Goal: Task Accomplishment & Management: Complete application form

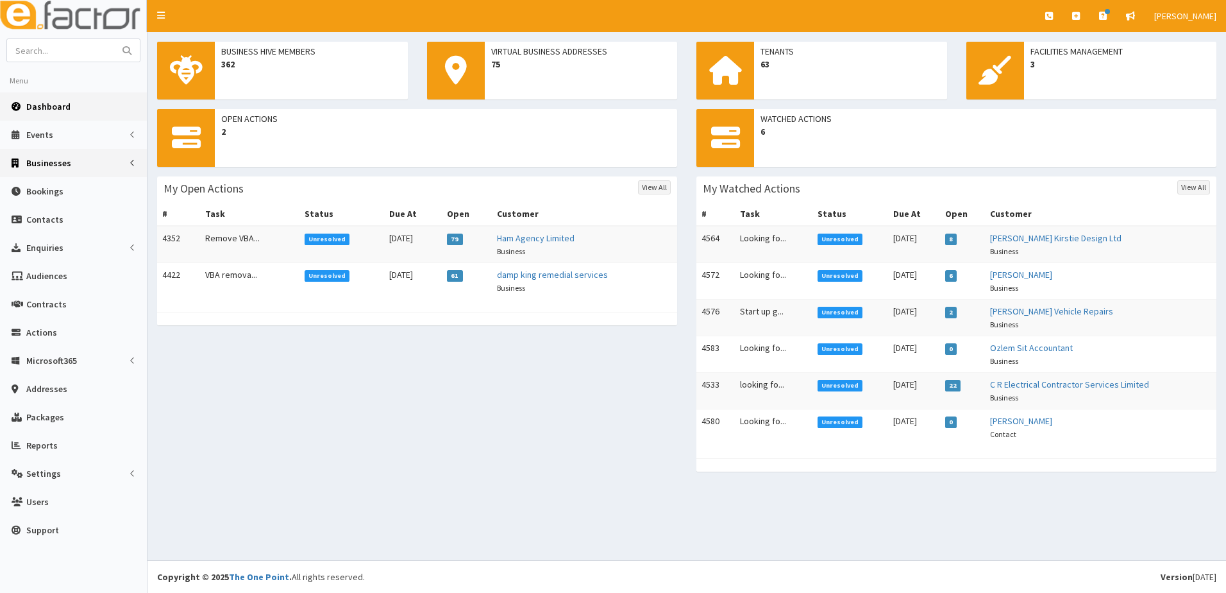
click at [41, 163] on span "Businesses" at bounding box center [48, 163] width 45 height 12
click at [35, 187] on span "Businesses" at bounding box center [50, 187] width 44 height 12
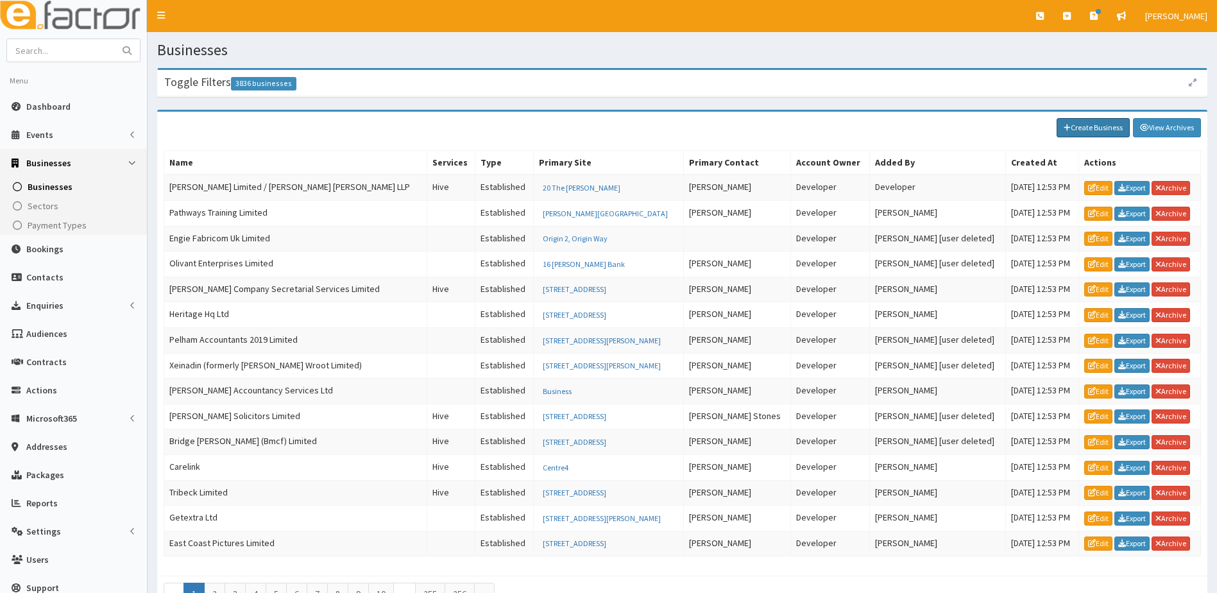
click at [1092, 126] on link "Create Business" at bounding box center [1093, 127] width 73 height 19
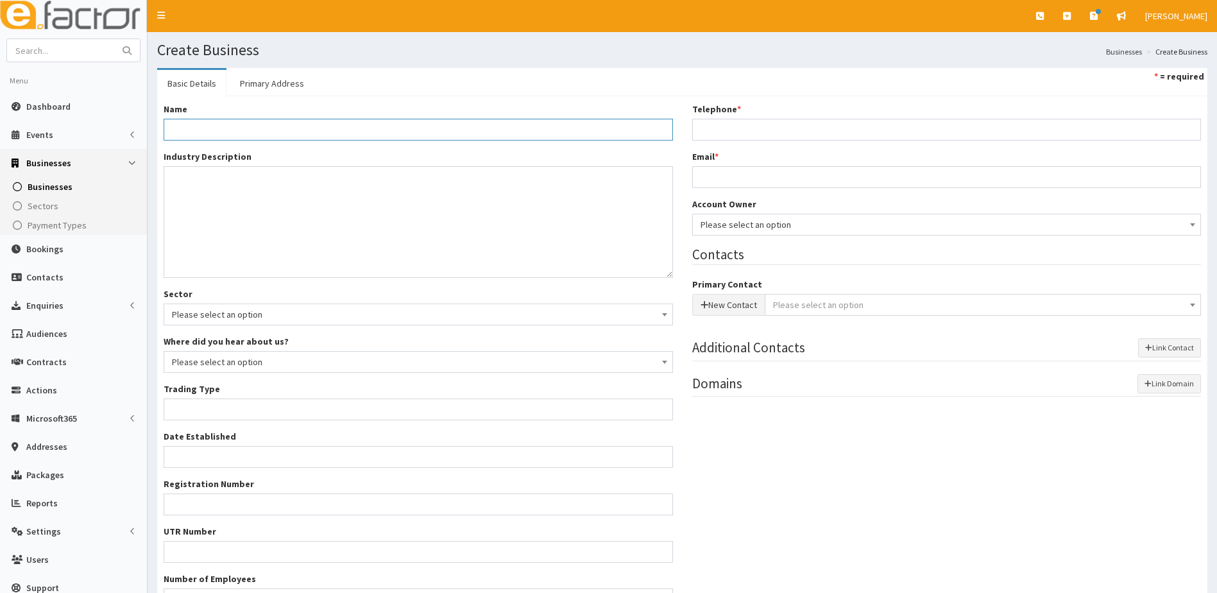
click at [188, 133] on input "Name *" at bounding box center [418, 130] width 509 height 22
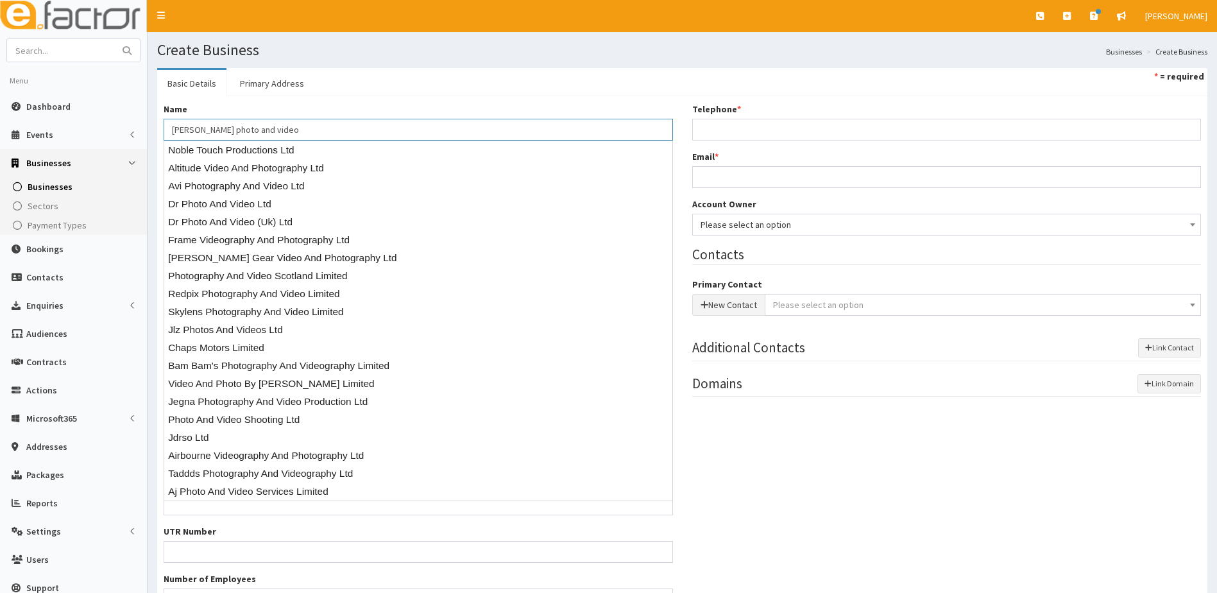
type input "[PERSON_NAME] photo and video"
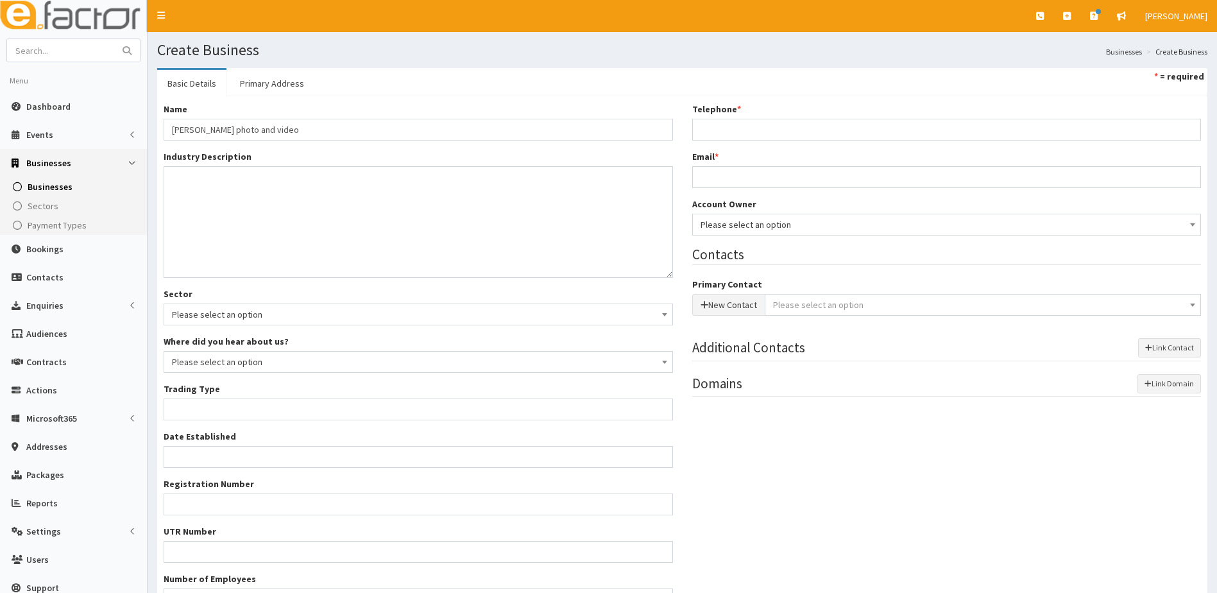
click at [457, 70] on ul "Basic Details Primary Address * = required" at bounding box center [682, 82] width 1050 height 28
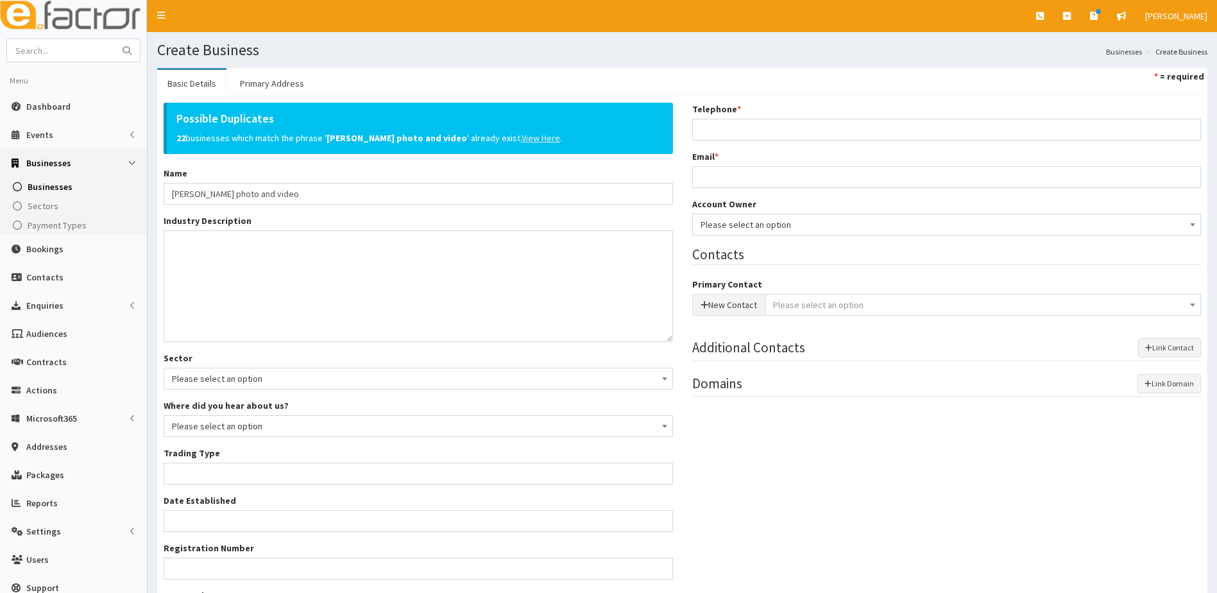
click at [522, 140] on u "View Here" at bounding box center [541, 138] width 38 height 12
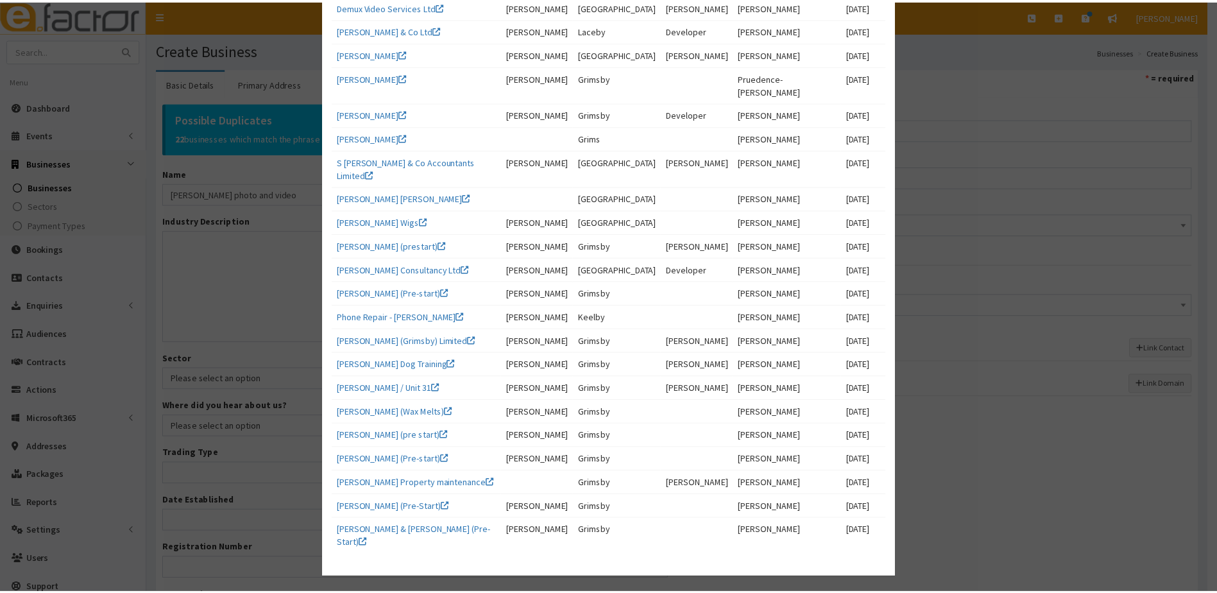
scroll to position [112, 0]
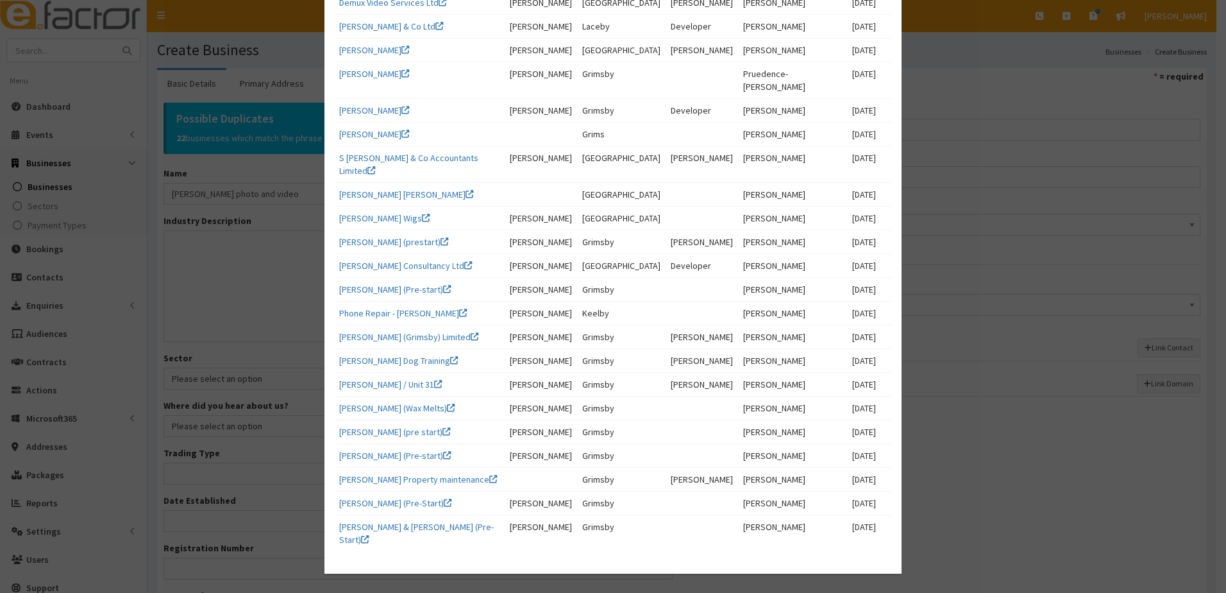
click at [223, 290] on div "× Matching Businesses Name Contact Location Owner Author Created Demux Video Se…" at bounding box center [613, 296] width 1226 height 593
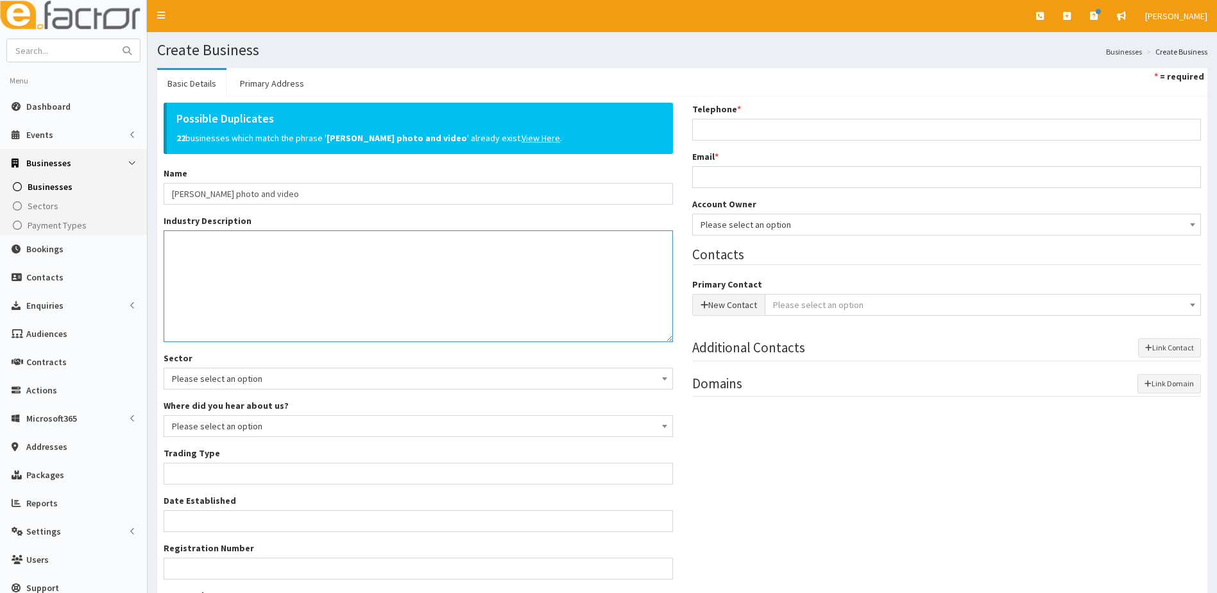
click at [193, 268] on textarea "Industry Description *" at bounding box center [418, 286] width 509 height 112
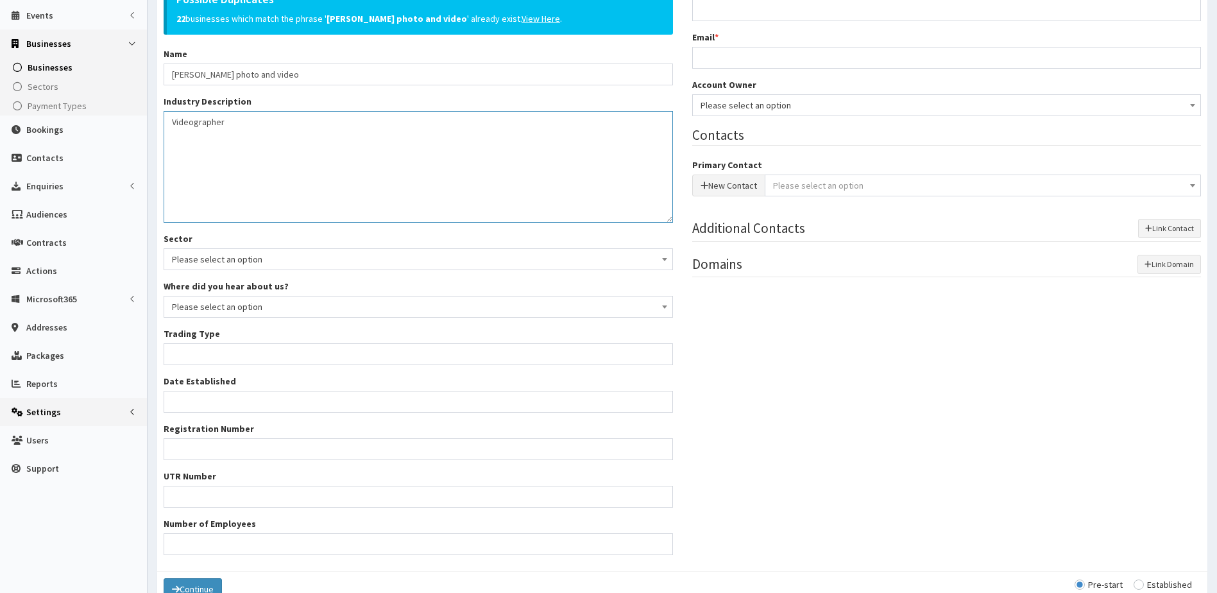
scroll to position [189, 0]
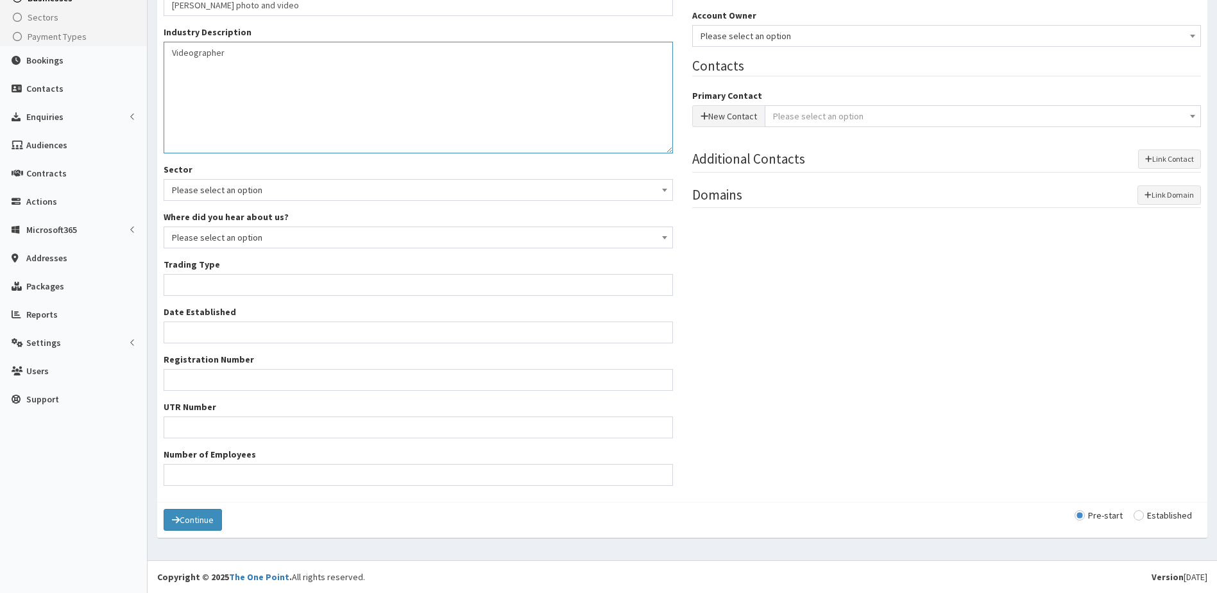
type textarea "Videographer"
click at [210, 282] on input "Trading Type *" at bounding box center [418, 285] width 509 height 22
type input "self employed"
drag, startPoint x: 237, startPoint y: 287, endPoint x: 71, endPoint y: 287, distance: 166.1
click at [71, 287] on div "E Toggle navigation Quick Create Create Business Create Booking Create Contact" at bounding box center [608, 201] width 1217 height 781
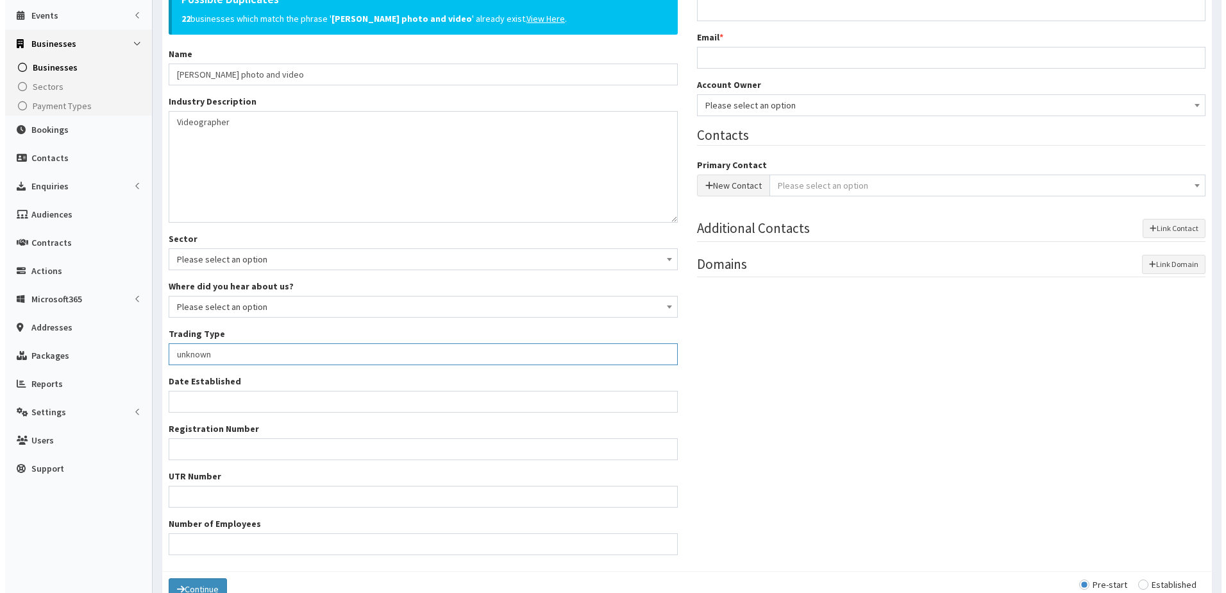
scroll to position [0, 0]
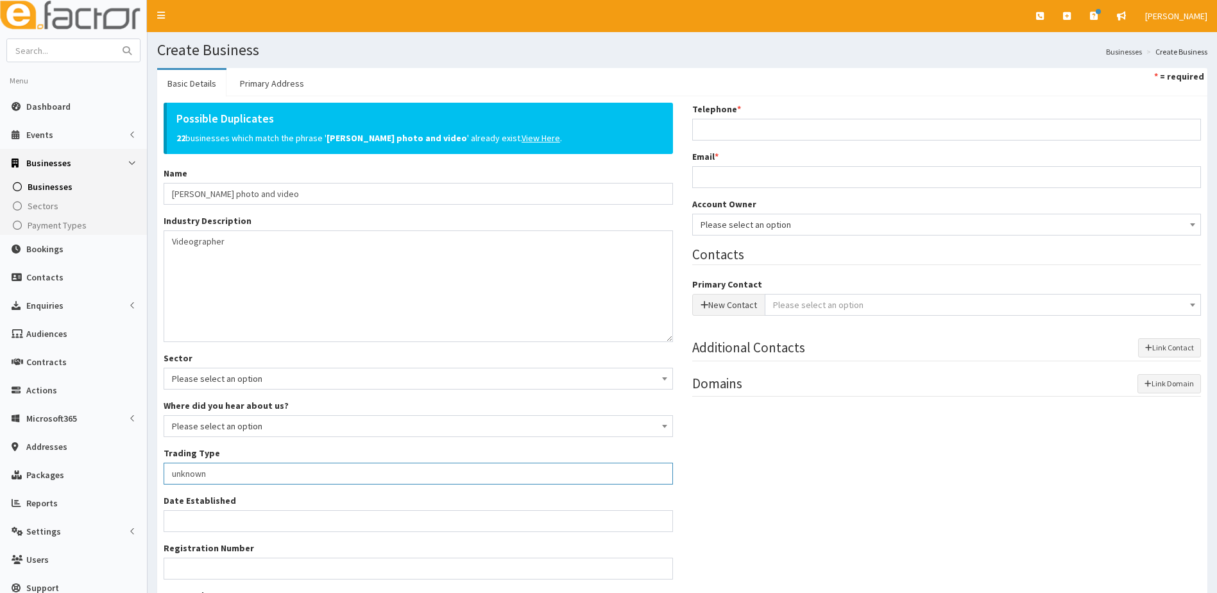
type input "unknown"
click at [729, 126] on input "Telephone *" at bounding box center [946, 130] width 509 height 22
click at [707, 134] on input "Telephone *" at bounding box center [946, 130] width 509 height 22
click at [725, 129] on input "Telephone *" at bounding box center [946, 130] width 509 height 22
paste input "07845855044"
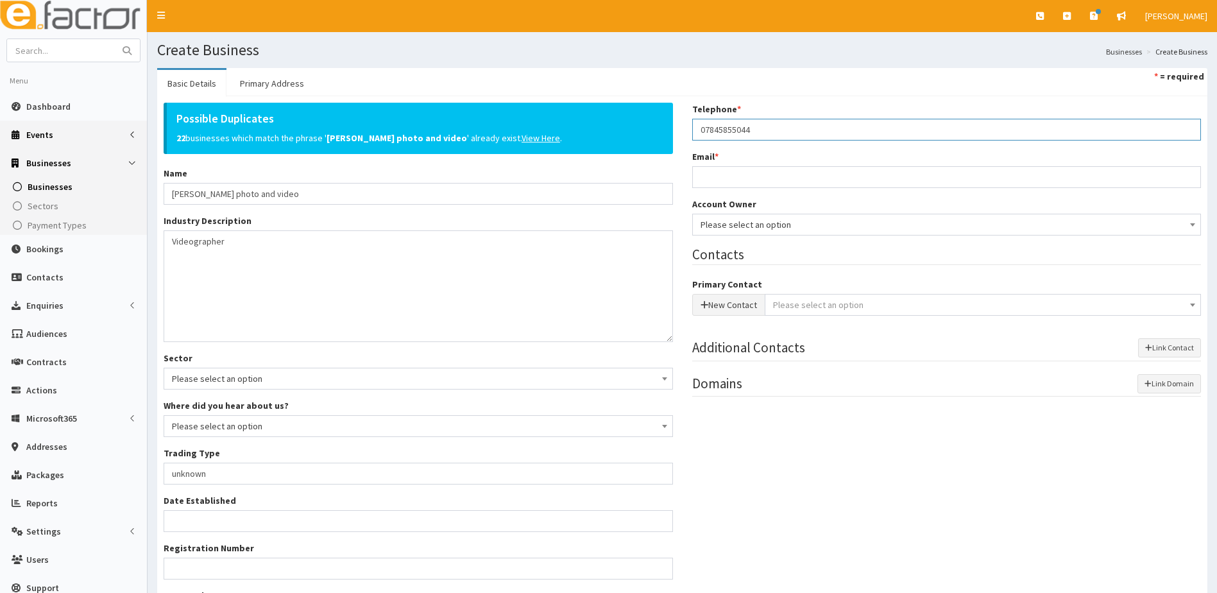
type input "07845855044"
click at [740, 178] on input "Email *" at bounding box center [946, 177] width 509 height 22
paste input "Jay Smith <jay@jaysmithphotovideo.com>"
drag, startPoint x: 743, startPoint y: 177, endPoint x: 654, endPoint y: 176, distance: 89.8
click at [654, 176] on div "Possible Duplicates 22 businesses which match the phrase ' Jay Smith photo and …" at bounding box center [682, 393] width 1057 height 581
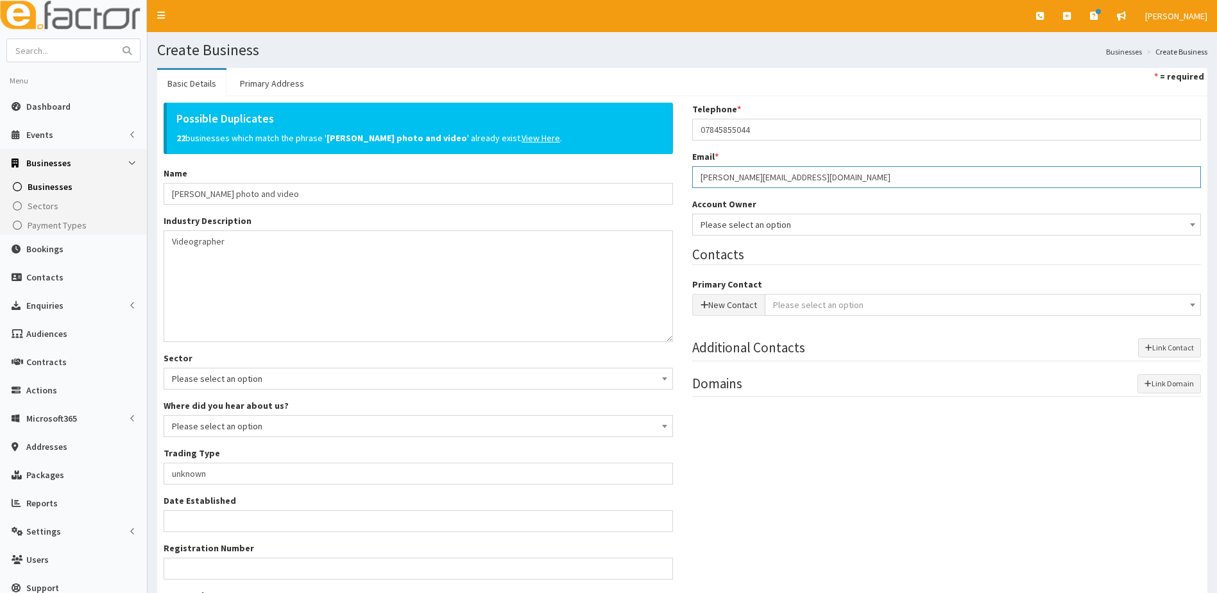
type input "jay@jaysmithphotovideo.com"
click at [751, 225] on span "Please select an option" at bounding box center [946, 225] width 493 height 18
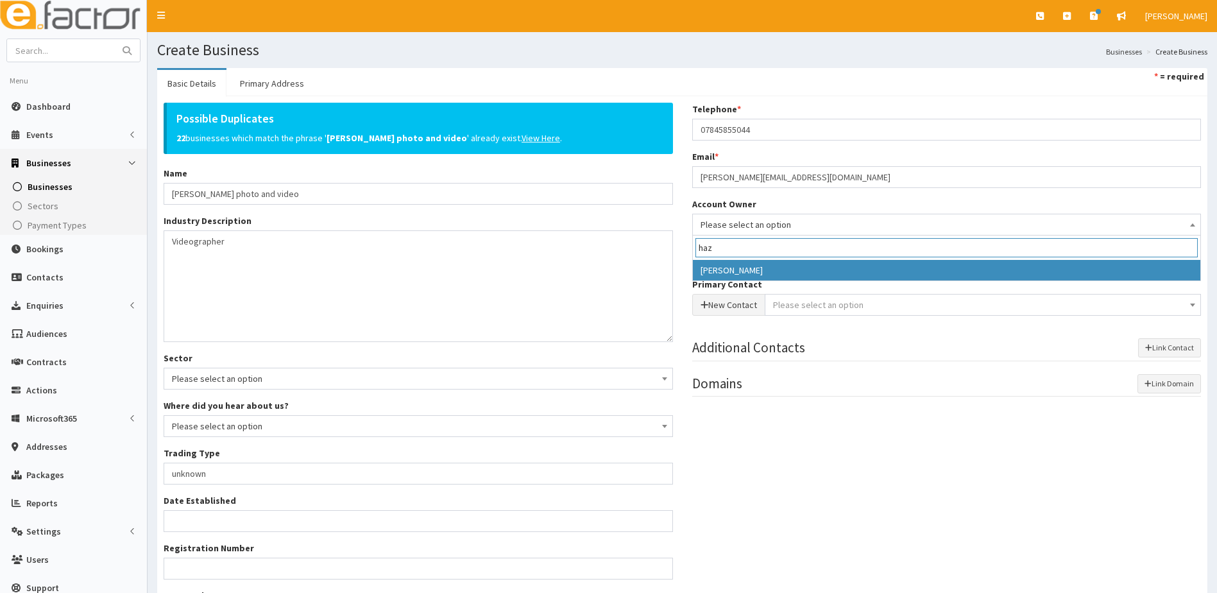
type input "haz"
select select "39"
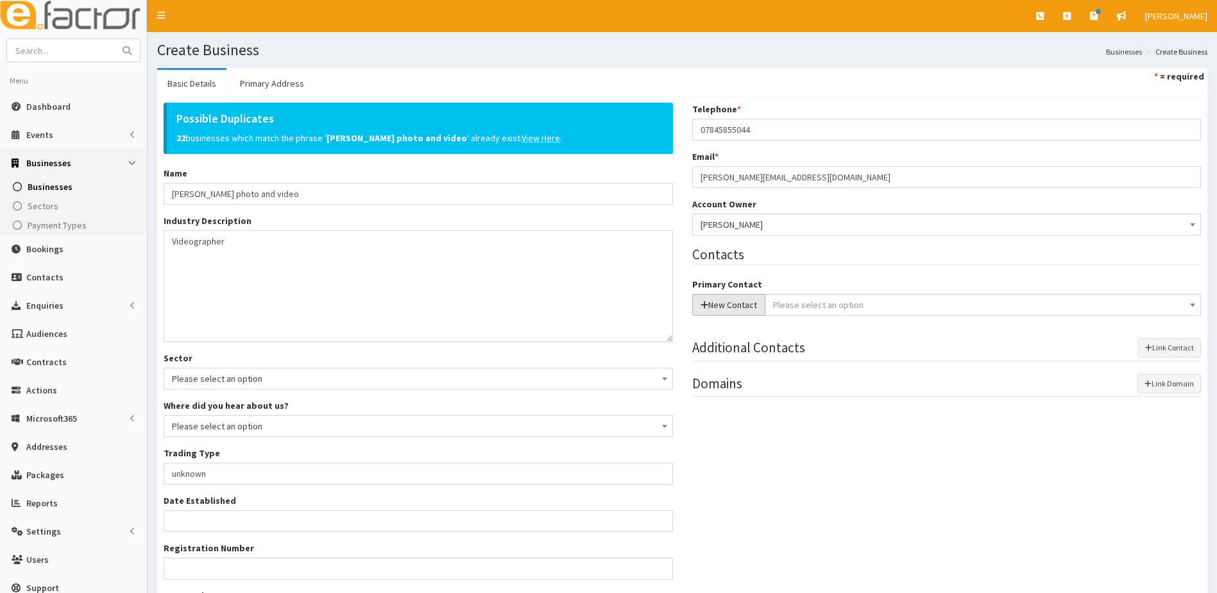
click at [709, 306] on button "New Contact" at bounding box center [728, 305] width 73 height 22
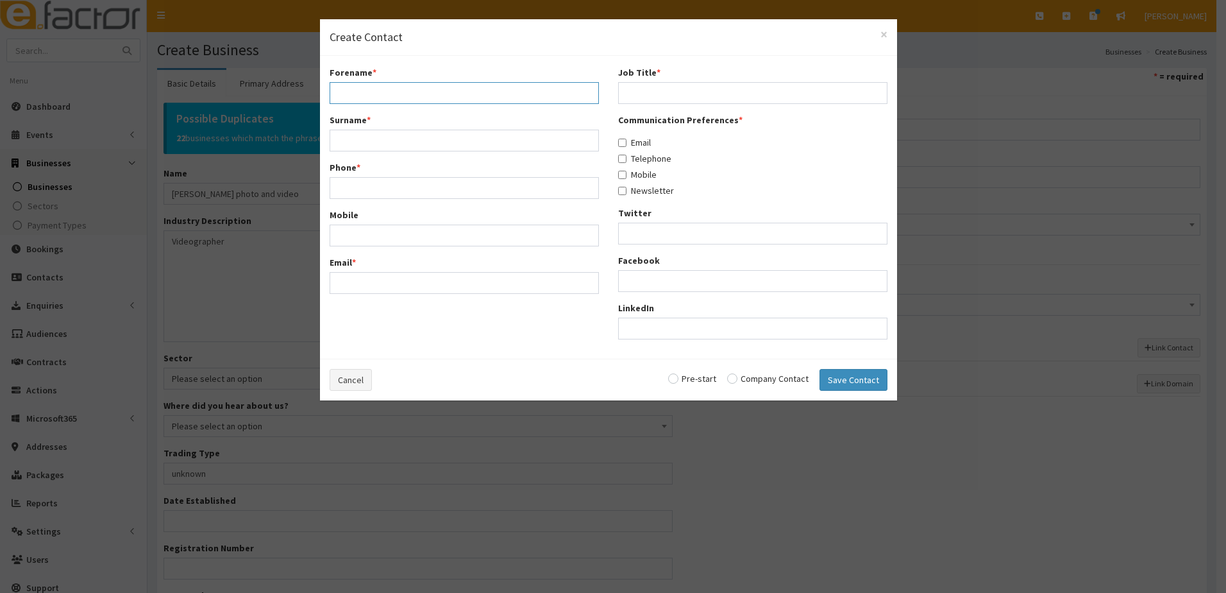
click at [351, 86] on input "Forename *" at bounding box center [464, 93] width 269 height 22
type input "Jayme Leah"
type input "Smith"
click at [362, 285] on input "Email *" at bounding box center [464, 283] width 269 height 22
paste input "Jay Smith <jay@jaysmithphotovideo.com>"
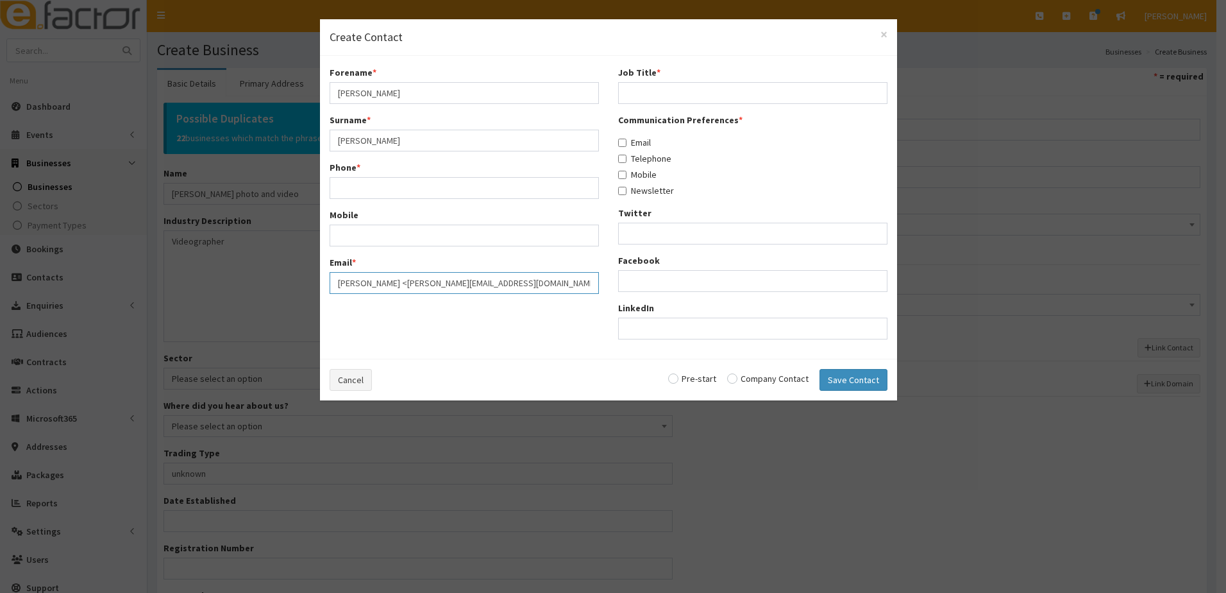
drag, startPoint x: 382, startPoint y: 284, endPoint x: 325, endPoint y: 284, distance: 57.7
click at [325, 284] on div "Forename * Jayme Leah Surname * Smith Phone * Mobile Email * Jay Smith <jay@jay…" at bounding box center [464, 184] width 289 height 237
type input "[EMAIL_ADDRESS][DOMAIN_NAME]"
click at [357, 183] on input "Phone *" at bounding box center [464, 188] width 269 height 22
paste input "07845855044"
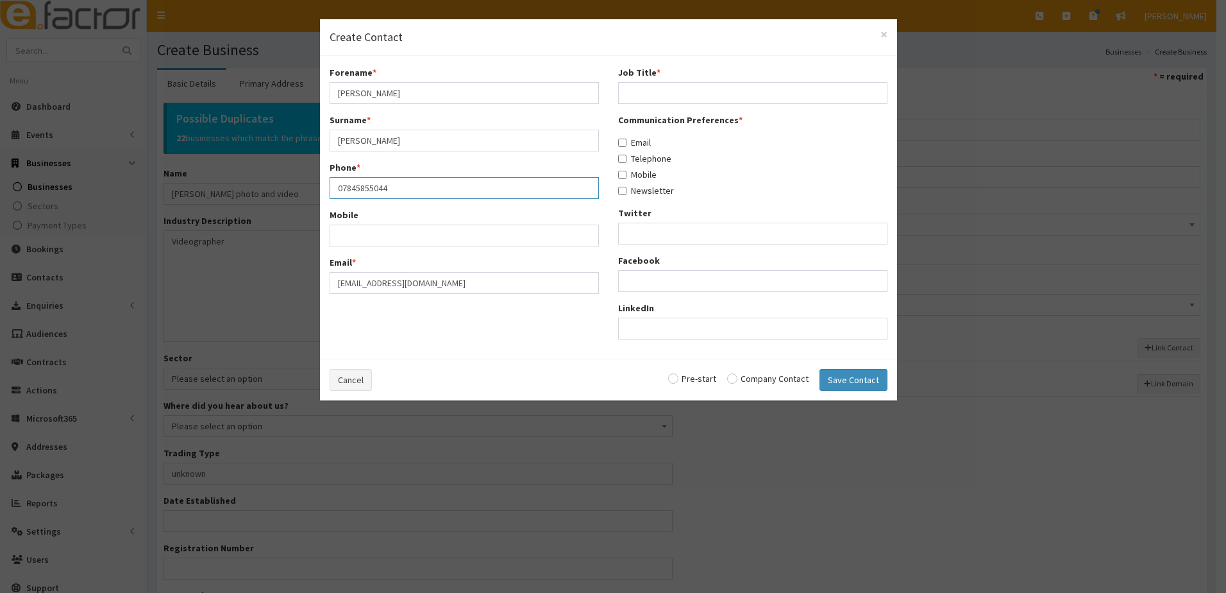
type input "07845855044"
click at [357, 228] on input "Mobile" at bounding box center [464, 236] width 269 height 22
paste input "07845855044"
type input "07845855044"
click at [647, 92] on input "Job Title *" at bounding box center [752, 93] width 269 height 22
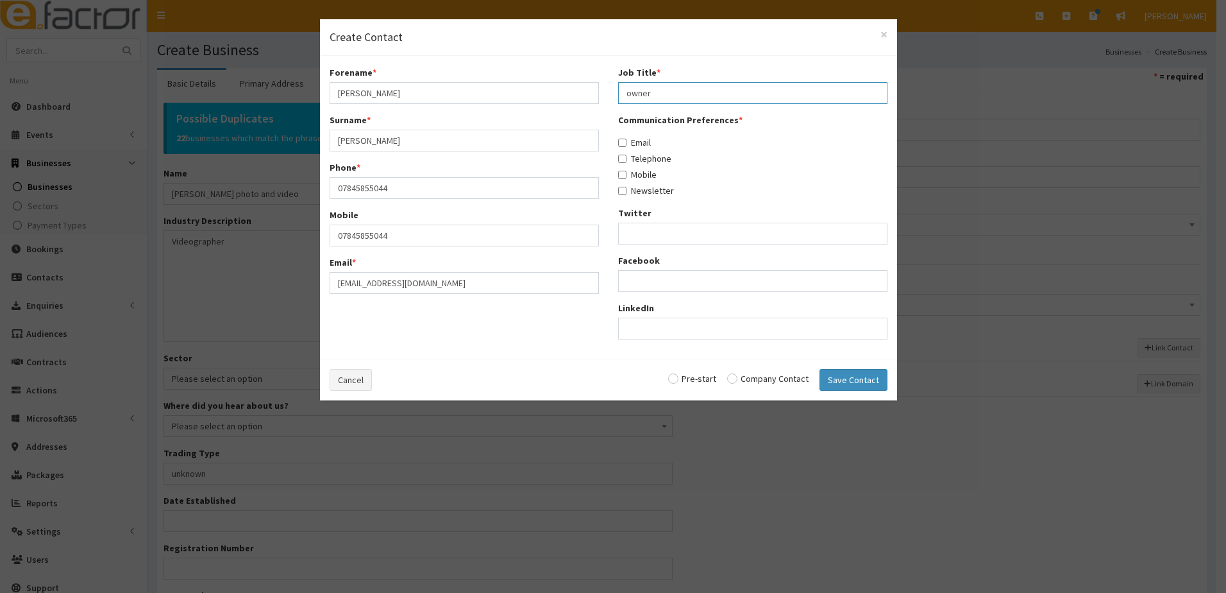
type input "owner"
click at [619, 142] on input "Email" at bounding box center [622, 143] width 8 height 8
checkbox input "true"
drag, startPoint x: 625, startPoint y: 155, endPoint x: 625, endPoint y: 164, distance: 9.0
click at [625, 156] on input "Telephone" at bounding box center [622, 159] width 8 height 8
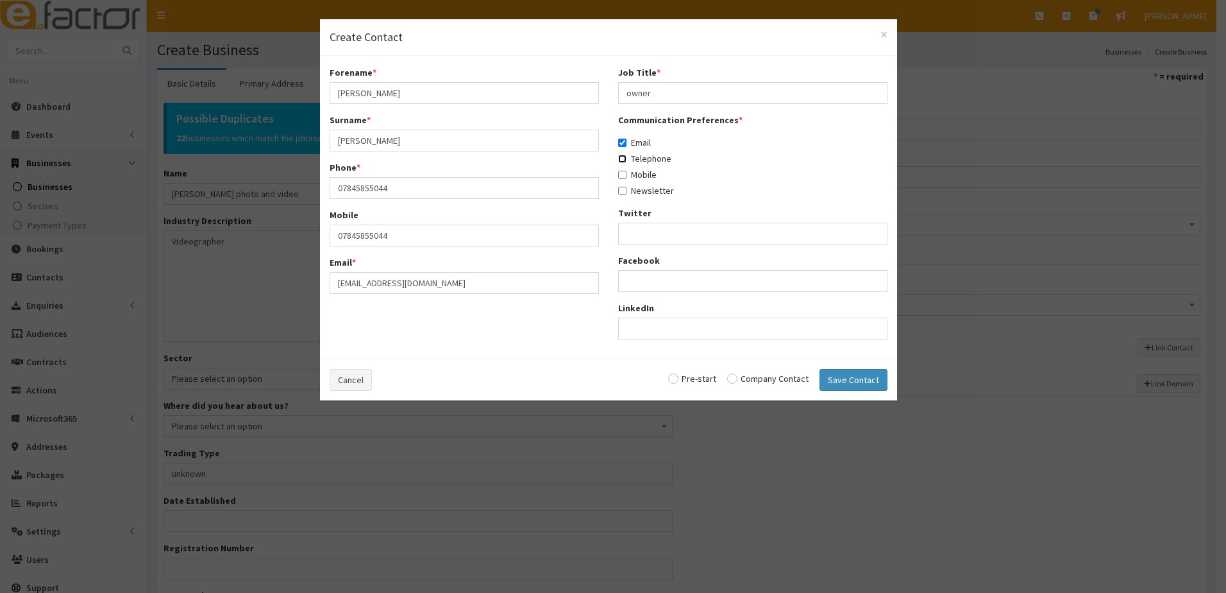
checkbox input "true"
click at [623, 174] on input "Mobile" at bounding box center [622, 175] width 8 height 8
checkbox input "true"
click at [627, 194] on label "Newsletter" at bounding box center [646, 190] width 56 height 13
click at [627, 194] on input "Newsletter" at bounding box center [622, 191] width 8 height 8
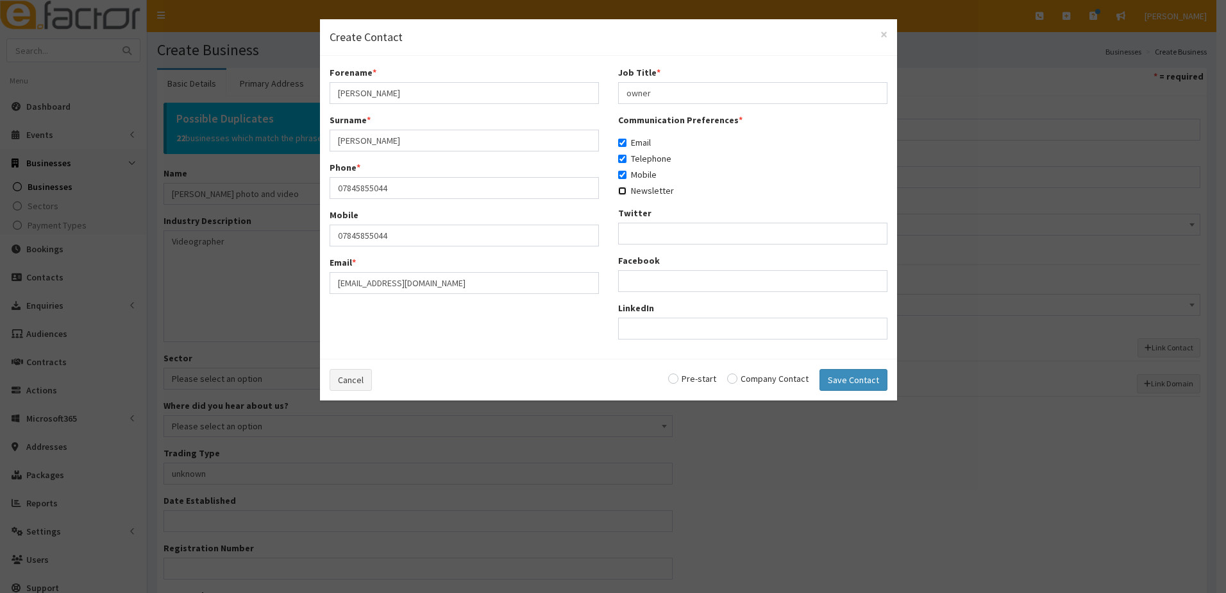
checkbox input "true"
click at [678, 377] on input "radio" at bounding box center [692, 378] width 48 height 9
radio input "true"
click at [858, 382] on button "Save Contact" at bounding box center [854, 380] width 68 height 22
checkbox input "false"
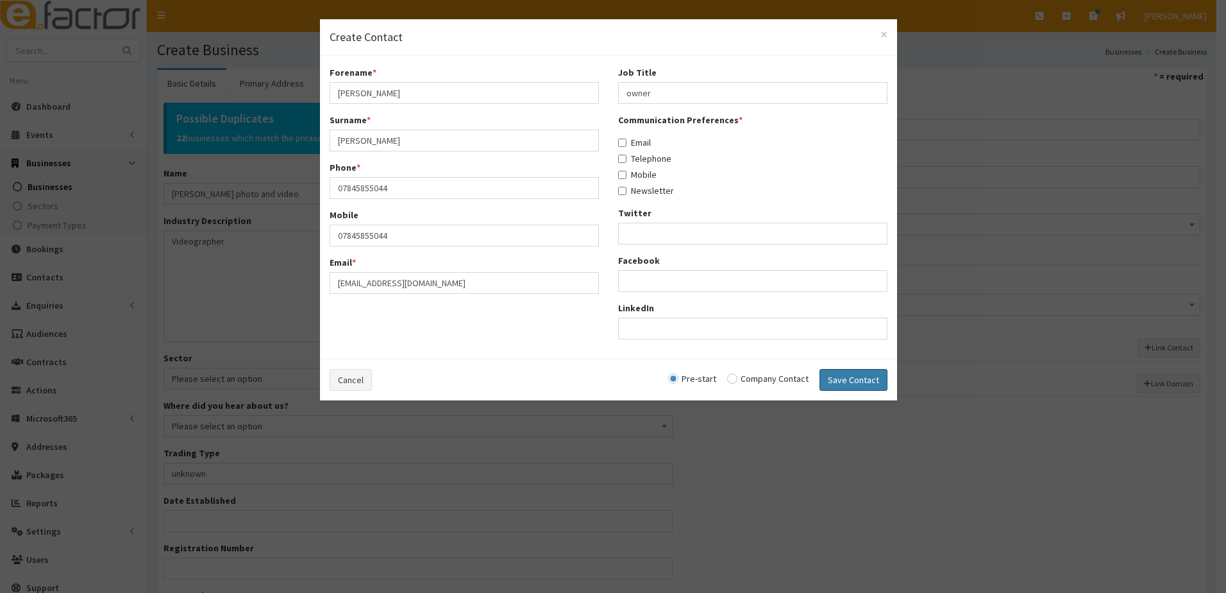
checkbox input "false"
radio input "false"
select select "5283"
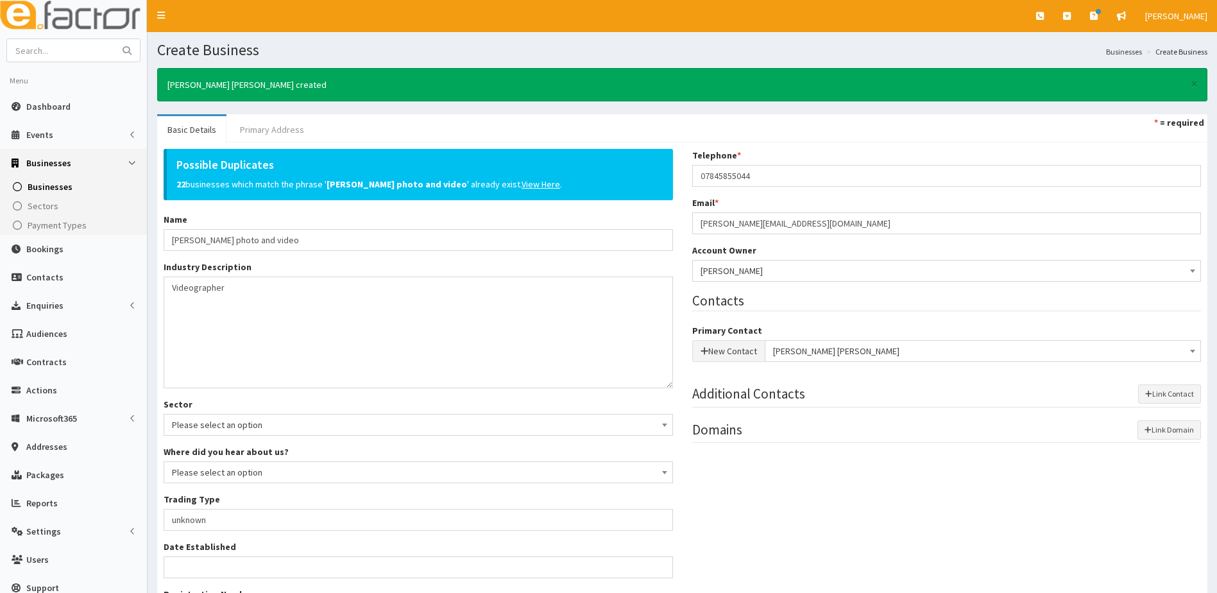
click at [266, 119] on link "Primary Address" at bounding box center [272, 129] width 85 height 27
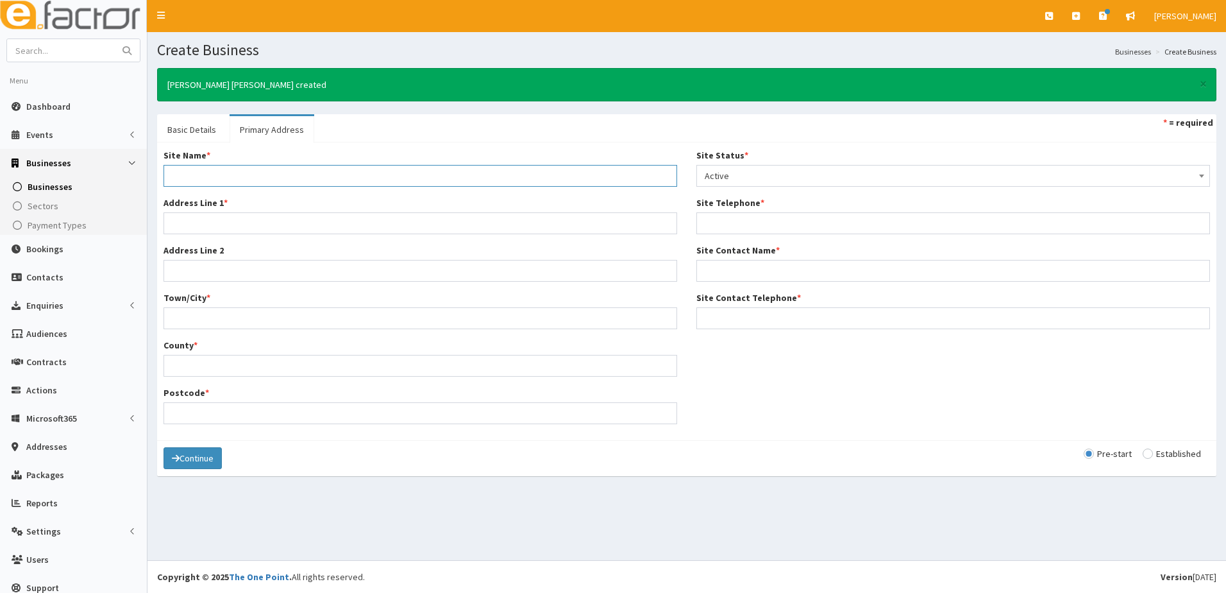
click at [228, 179] on input "Site Name *" at bounding box center [421, 176] width 514 height 22
type input "Home"
type input "$"
type input "5"
type input "[STREET_ADDRESS]"
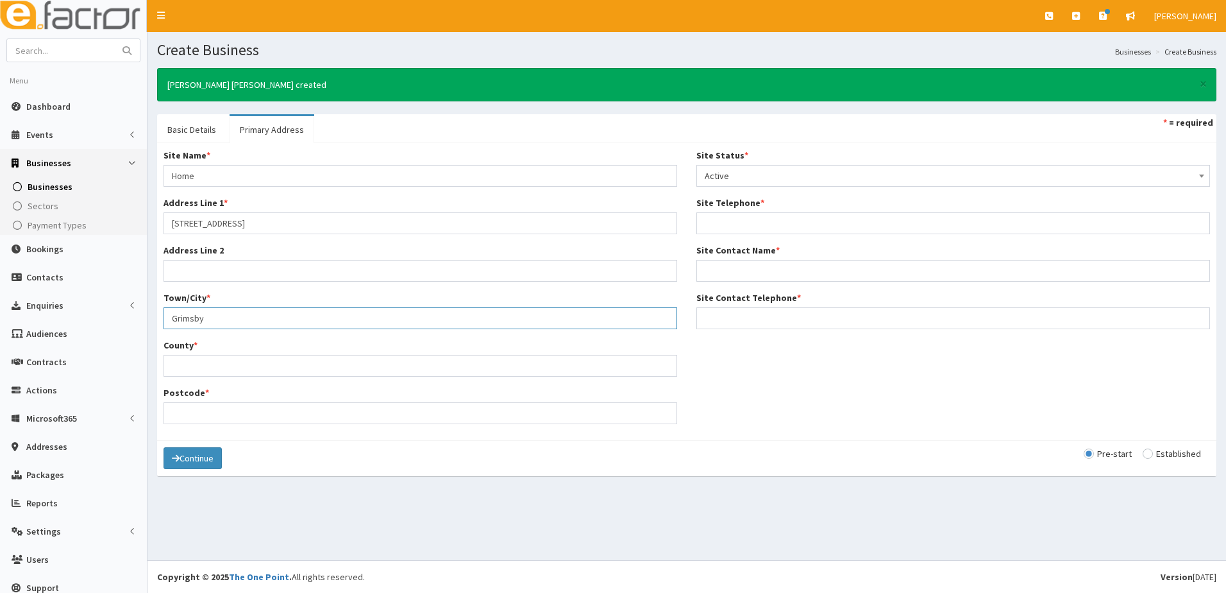
type input "Grimsby"
type input "[GEOGRAPHIC_DATA]"
paste input "DN32 0AN"
type input "DN32 0AN"
click at [722, 224] on input "Site Telephone *" at bounding box center [954, 223] width 514 height 22
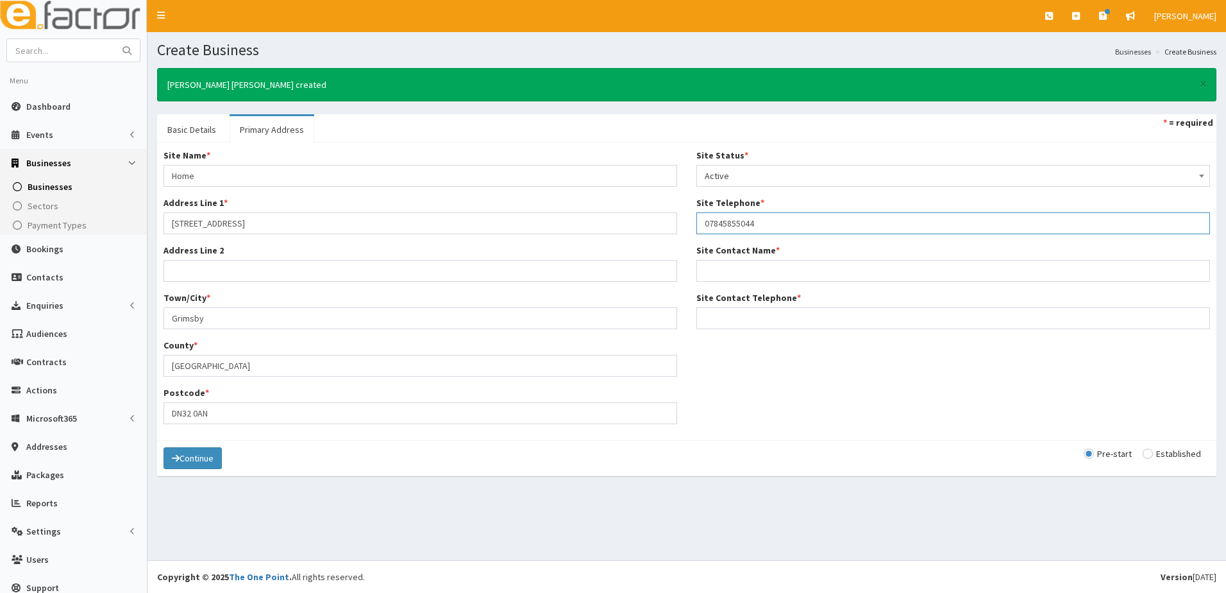
type input "07845855044"
click at [718, 269] on input "Jay smith" at bounding box center [954, 271] width 514 height 22
type input "[PERSON_NAME]"
click at [727, 319] on input "Site Contact Telephone *" at bounding box center [954, 318] width 514 height 22
click at [887, 398] on div "Site Name * Home Address Line 1 * 4 Oak Avenue Address Line 2 Town/City * Grims…" at bounding box center [687, 291] width 1066 height 285
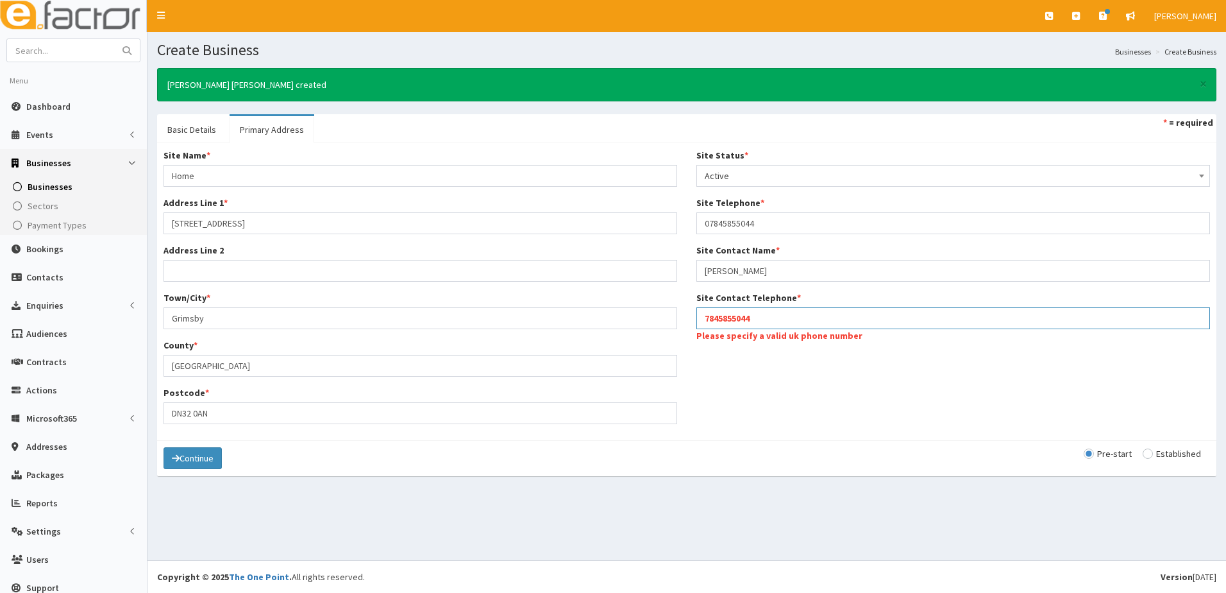
click at [701, 318] on input "7845855044" at bounding box center [954, 318] width 514 height 22
type input "07845855044"
click at [209, 462] on button "Continue" at bounding box center [193, 458] width 58 height 22
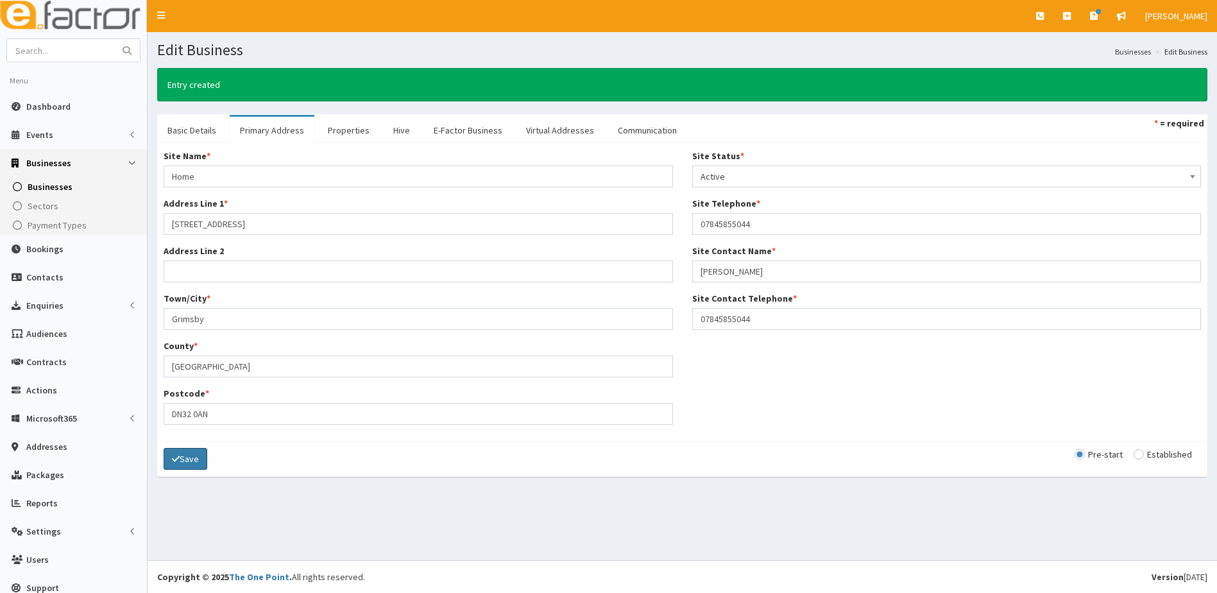
click at [176, 462] on icon "submit" at bounding box center [176, 458] width 8 height 9
